Goal: Check status

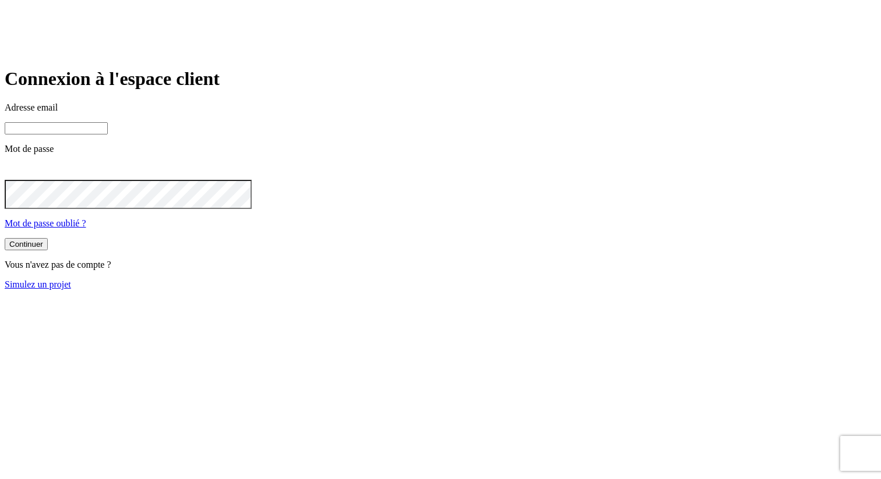
click at [108, 135] on input at bounding box center [56, 128] width 103 height 12
click at [5, 299] on com-1password-button at bounding box center [5, 299] width 0 height 0
paste input "[PERSON_NAME][DOMAIN_NAME][EMAIL_ADDRESS][DOMAIN_NAME]"
type input "[PERSON_NAME][DOMAIN_NAME][EMAIL_ADDRESS][DOMAIN_NAME]"
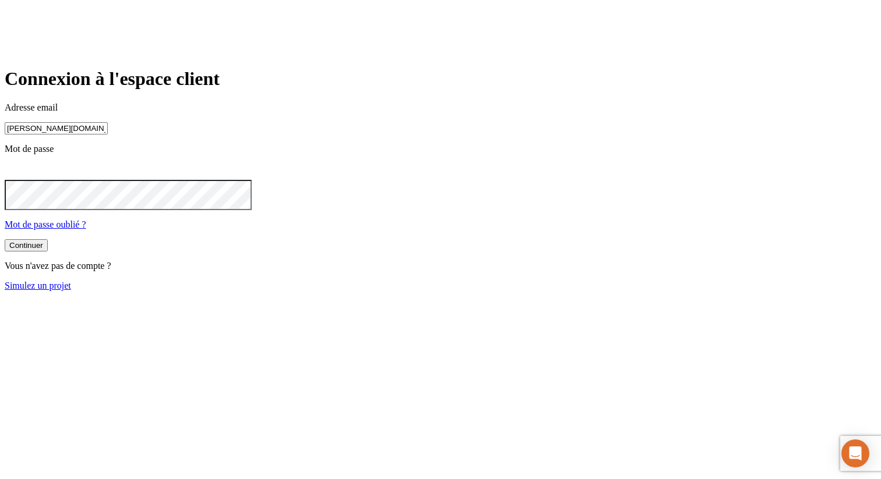
click at [5, 239] on button "Continuer" at bounding box center [26, 245] width 43 height 12
